Goal: Task Accomplishment & Management: Manage account settings

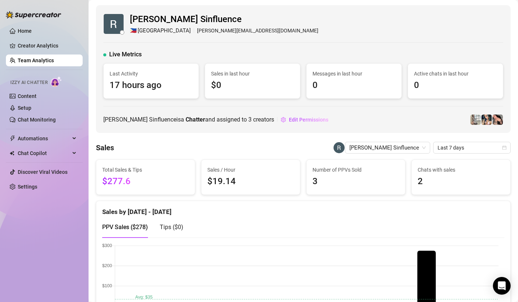
click at [314, 21] on div "[PERSON_NAME] Sinfluence 🇵🇭 Manila [PERSON_NAME][EMAIL_ADDRESS][DOMAIN_NAME]" at bounding box center [303, 24] width 400 height 23
click at [32, 34] on link "Home" at bounding box center [25, 31] width 14 height 6
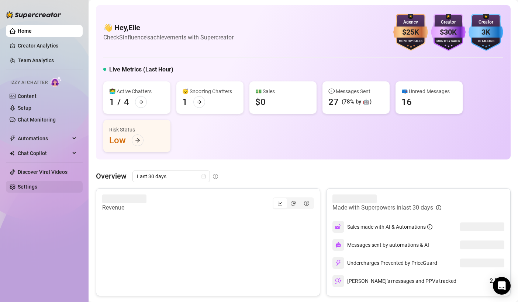
click at [23, 185] on link "Settings" at bounding box center [28, 187] width 20 height 6
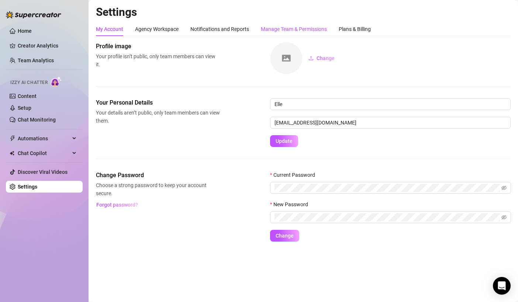
click at [283, 30] on div "Manage Team & Permissions" at bounding box center [294, 29] width 66 height 8
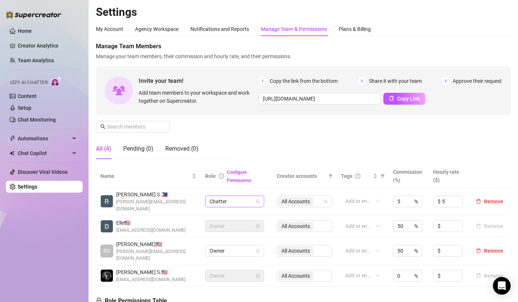
click at [225, 199] on span "Chatter" at bounding box center [235, 201] width 50 height 11
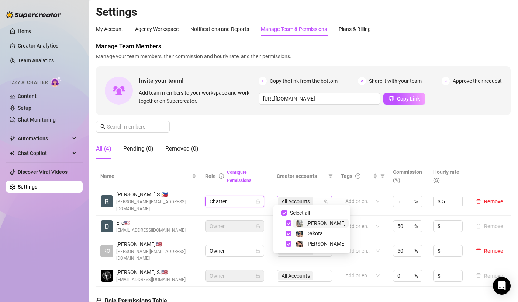
click at [298, 198] on span "All Accounts" at bounding box center [295, 202] width 28 height 8
click at [298, 212] on span "Select all" at bounding box center [300, 213] width 26 height 8
click at [287, 212] on input "Select all" at bounding box center [284, 213] width 6 height 6
checkbox input "false"
click at [320, 154] on div "Manage Team Members Manage your team members, their commission and hourly rate,…" at bounding box center [303, 103] width 415 height 123
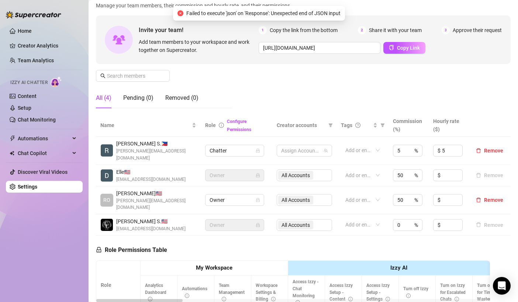
scroll to position [74, 0]
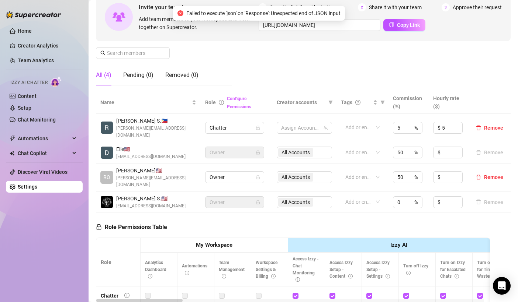
click at [227, 99] on link "Configure Permissions" at bounding box center [239, 102] width 24 height 13
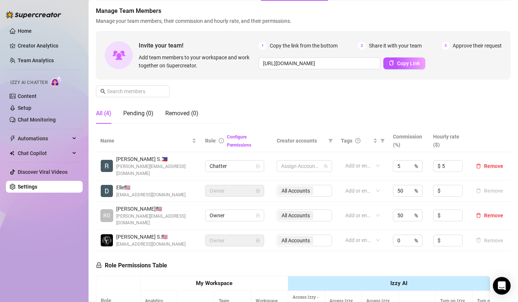
scroll to position [0, 0]
